Goal: Use online tool/utility: Utilize a website feature to perform a specific function

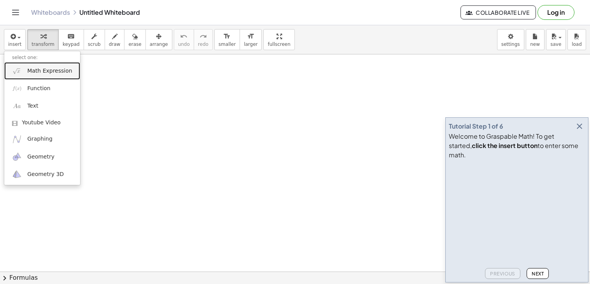
click at [51, 70] on span "Math Expression" at bounding box center [49, 71] width 45 height 8
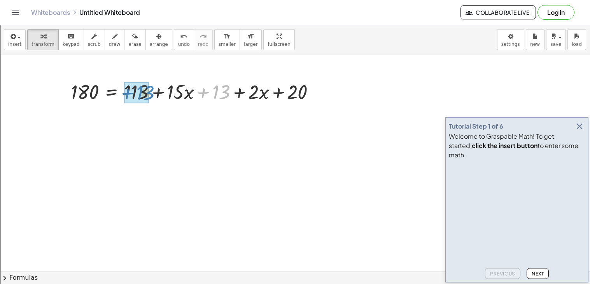
drag, startPoint x: 202, startPoint y: 95, endPoint x: 125, endPoint y: 95, distance: 77.1
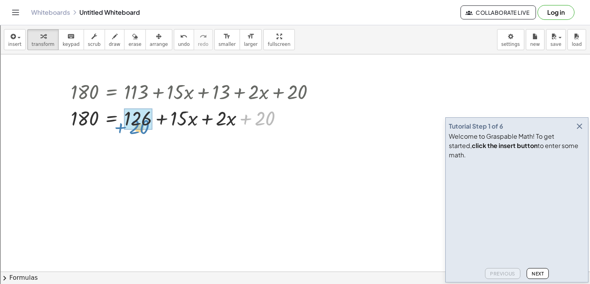
drag, startPoint x: 246, startPoint y: 116, endPoint x: 120, endPoint y: 122, distance: 126.2
click at [120, 122] on div at bounding box center [196, 118] width 258 height 26
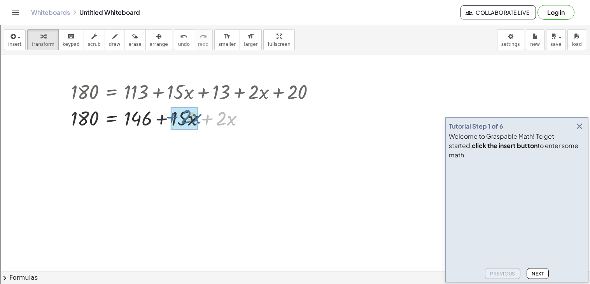
drag, startPoint x: 207, startPoint y: 122, endPoint x: 170, endPoint y: 119, distance: 37.1
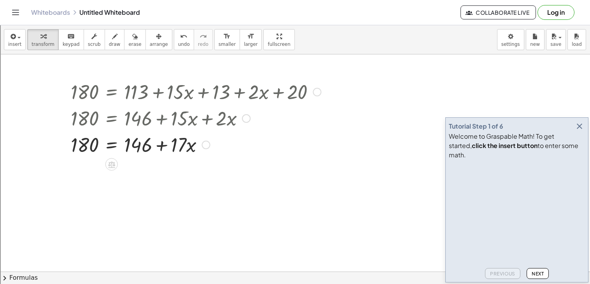
drag, startPoint x: 140, startPoint y: 122, endPoint x: 141, endPoint y: 154, distance: 31.9
click at [112, 92] on div "180 = + 113 + · 15 · x + 13 + · 2 · x + 20 180 = + 126 + · 15 · x + · 2 · x + 2…" at bounding box center [112, 92] width 0 height 0
drag, startPoint x: 139, startPoint y: 149, endPoint x: 85, endPoint y: 157, distance: 55.1
click at [85, 157] on div at bounding box center [196, 144] width 258 height 26
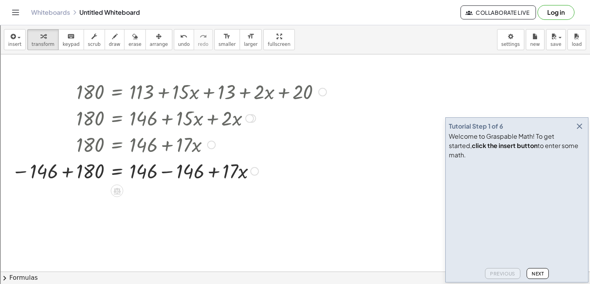
click at [65, 173] on div at bounding box center [169, 171] width 323 height 26
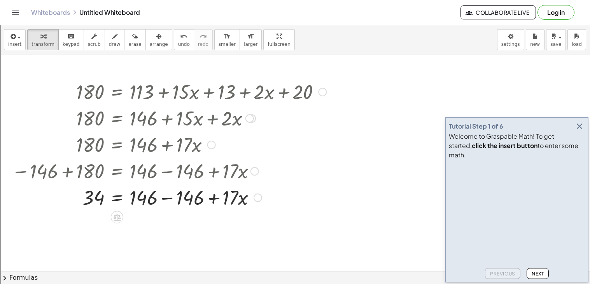
click at [165, 199] on div at bounding box center [169, 197] width 323 height 26
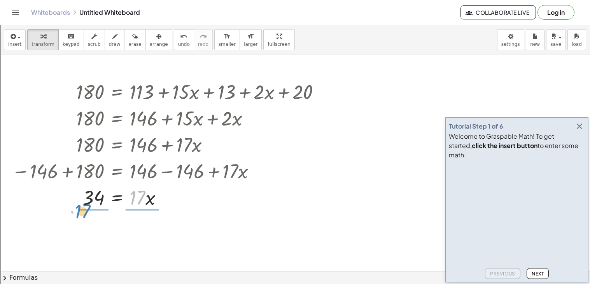
drag, startPoint x: 133, startPoint y: 205, endPoint x: 78, endPoint y: 220, distance: 56.7
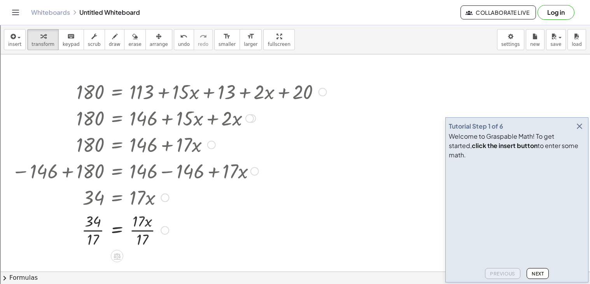
click at [93, 230] on div at bounding box center [169, 230] width 323 height 39
click at [131, 234] on div at bounding box center [169, 230] width 323 height 39
